Goal: Check status: Check status

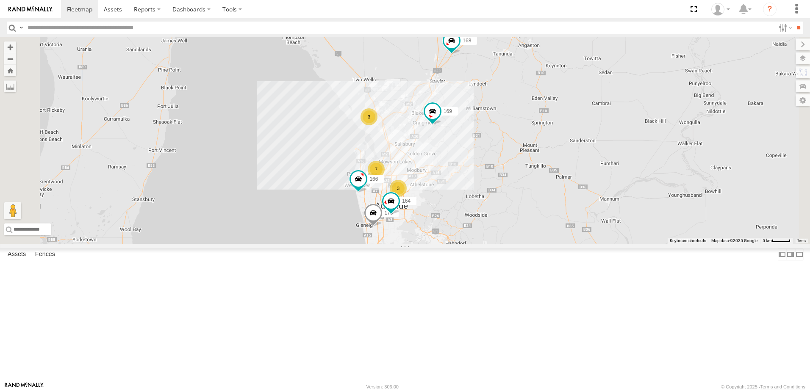
scroll to position [71, 0]
click at [0, 0] on span at bounding box center [0, 0] width 0 height 0
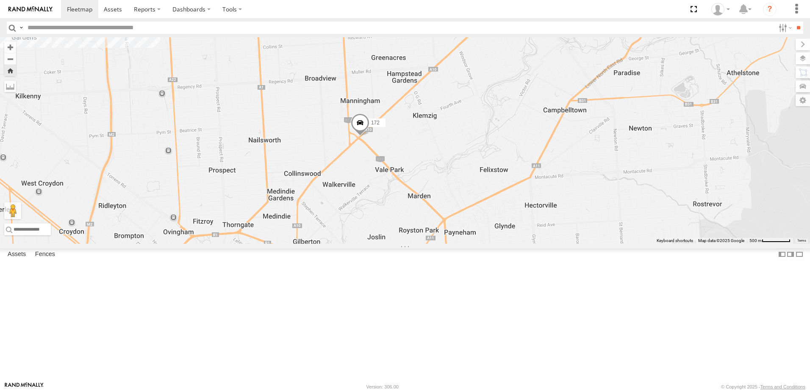
drag, startPoint x: 471, startPoint y: 241, endPoint x: 444, endPoint y: 227, distance: 30.1
click at [444, 227] on div "172" at bounding box center [405, 140] width 810 height 207
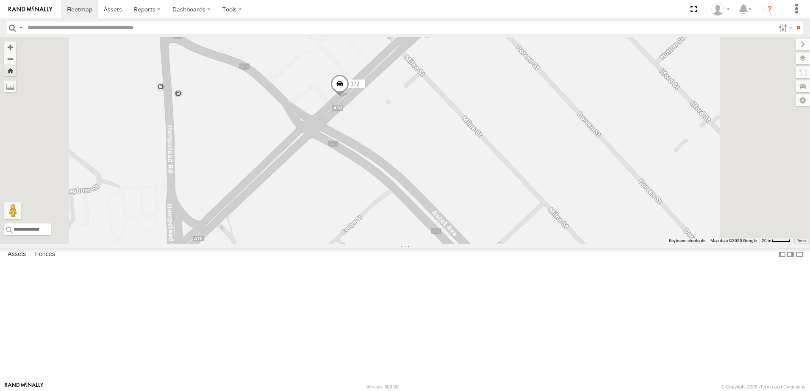
drag, startPoint x: 419, startPoint y: 201, endPoint x: 431, endPoint y: 232, distance: 32.7
click at [431, 232] on div "172" at bounding box center [405, 140] width 810 height 207
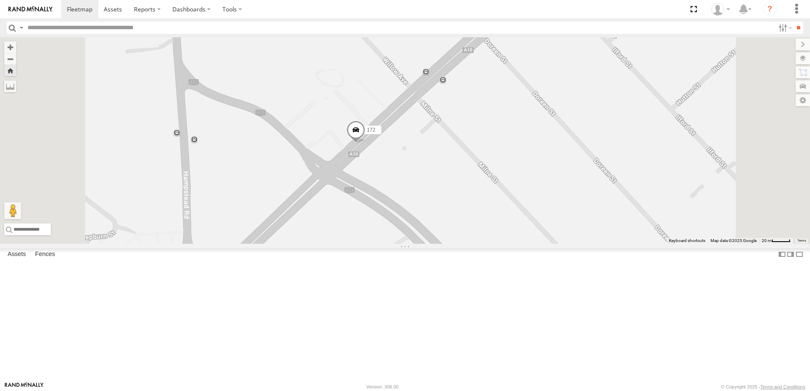
drag, startPoint x: 429, startPoint y: 237, endPoint x: 444, endPoint y: 273, distance: 39.2
click at [444, 244] on div "172" at bounding box center [405, 140] width 810 height 207
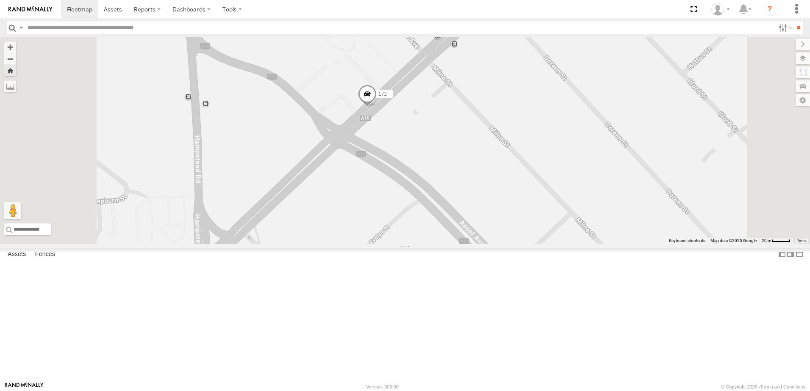
drag, startPoint x: 507, startPoint y: 229, endPoint x: 509, endPoint y: 222, distance: 7.9
click at [509, 222] on div "172" at bounding box center [405, 140] width 810 height 207
click at [376, 110] on span at bounding box center [367, 98] width 19 height 23
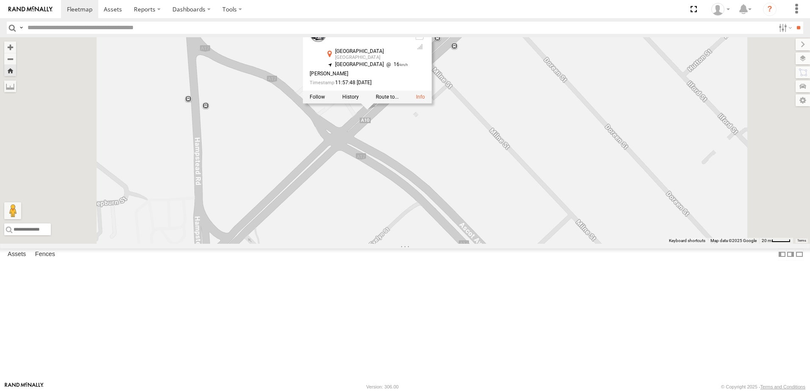
click at [492, 219] on div "172 [STREET_ADDRESS] -34.88264 , 138.62205 [GEOGRAPHIC_DATA][STREET_ADDRESS][PE…" at bounding box center [405, 140] width 810 height 207
